Goal: Check status: Check status

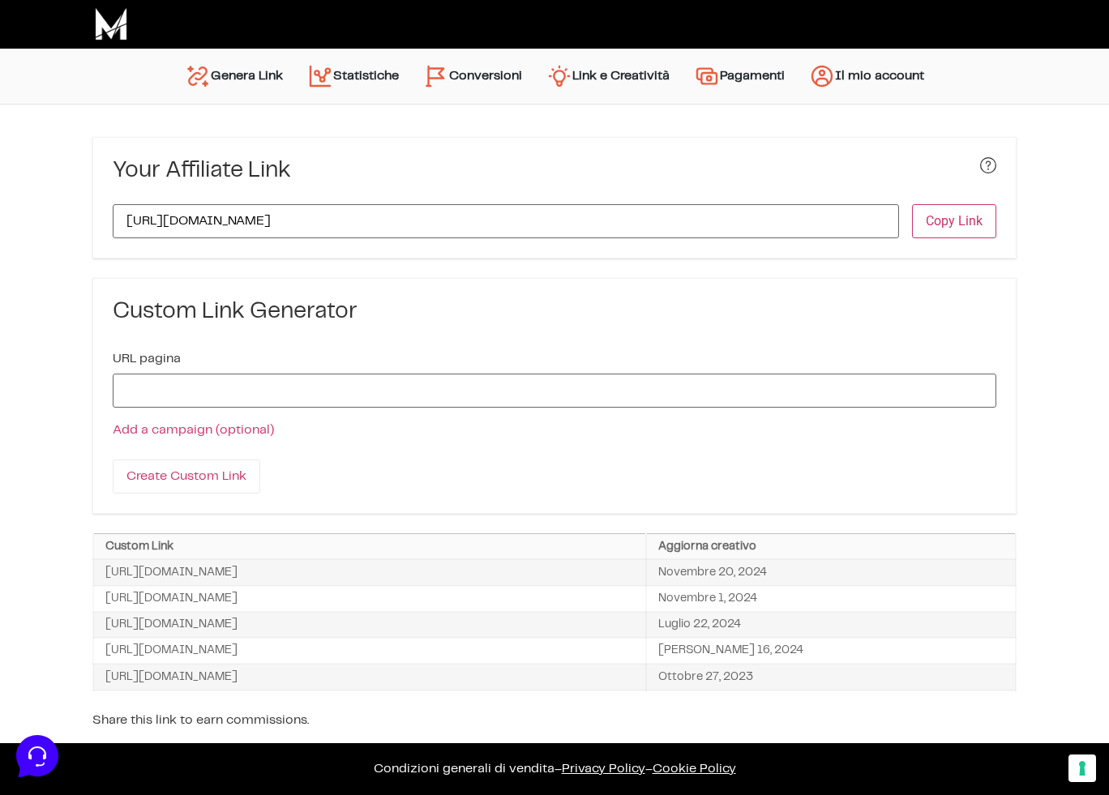
click at [461, 79] on link "Conversioni" at bounding box center [472, 76] width 123 height 39
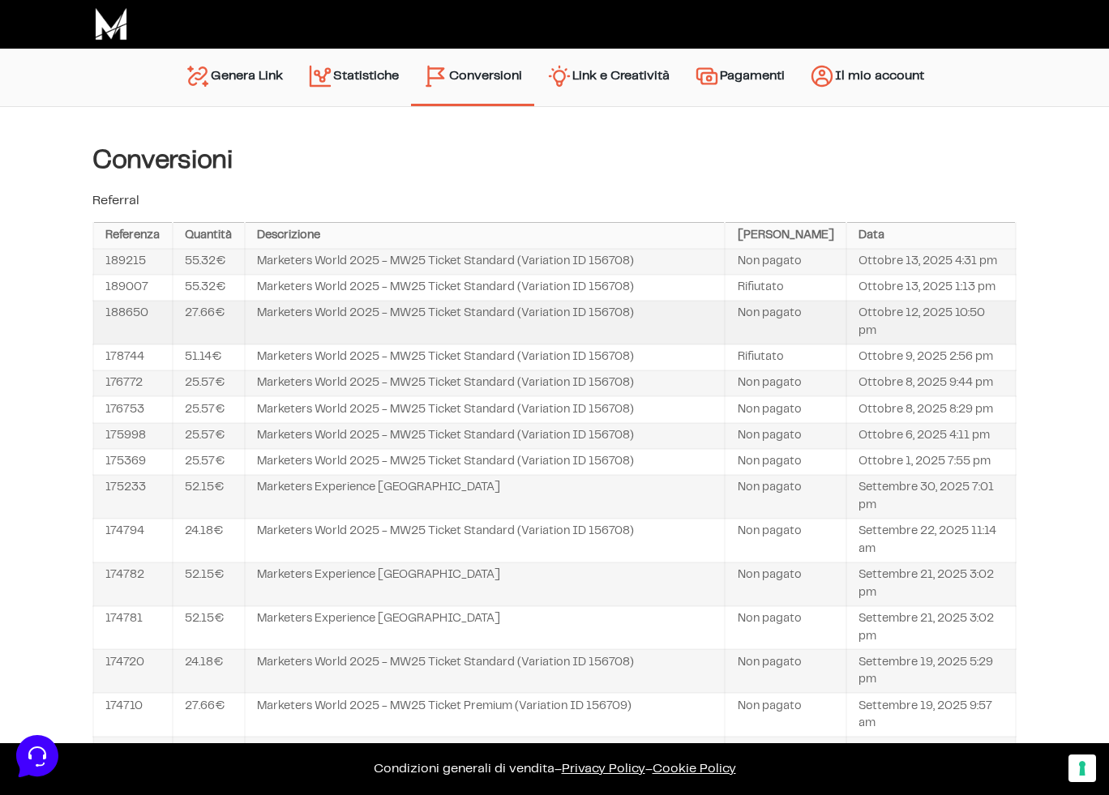
click at [126, 332] on td "188650" at bounding box center [132, 323] width 79 height 44
copy td "188650"
click at [119, 262] on td "189215" at bounding box center [132, 262] width 79 height 26
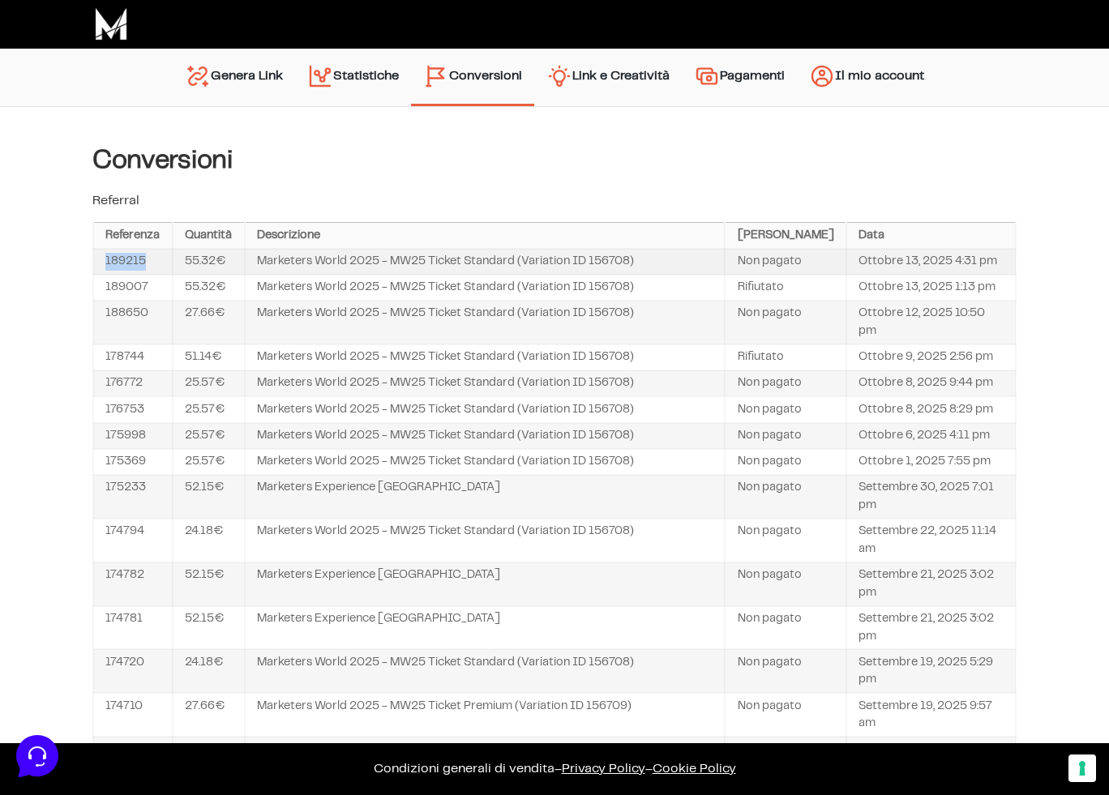
copy td "189215"
